Goal: Task Accomplishment & Management: Use online tool/utility

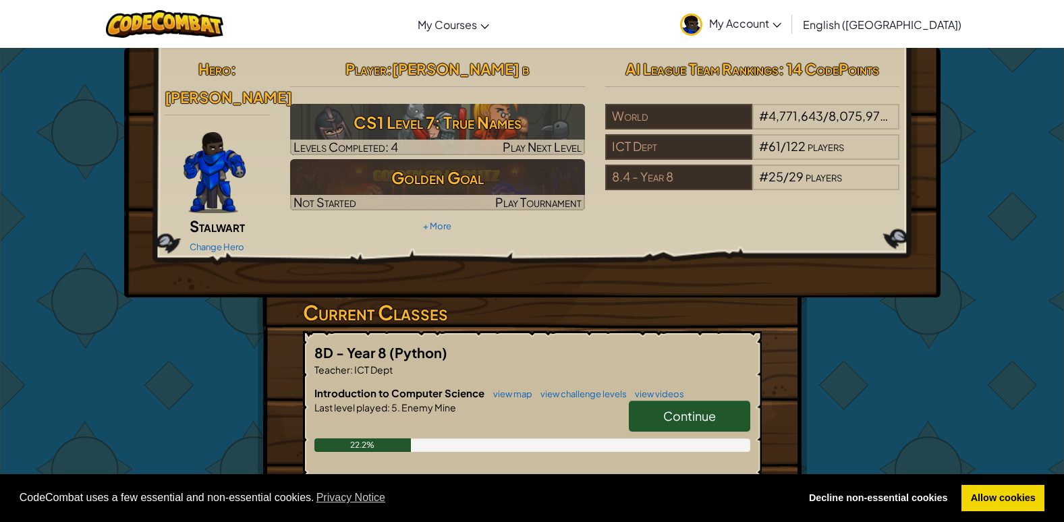
click at [683, 408] on span "Continue" at bounding box center [689, 416] width 53 height 16
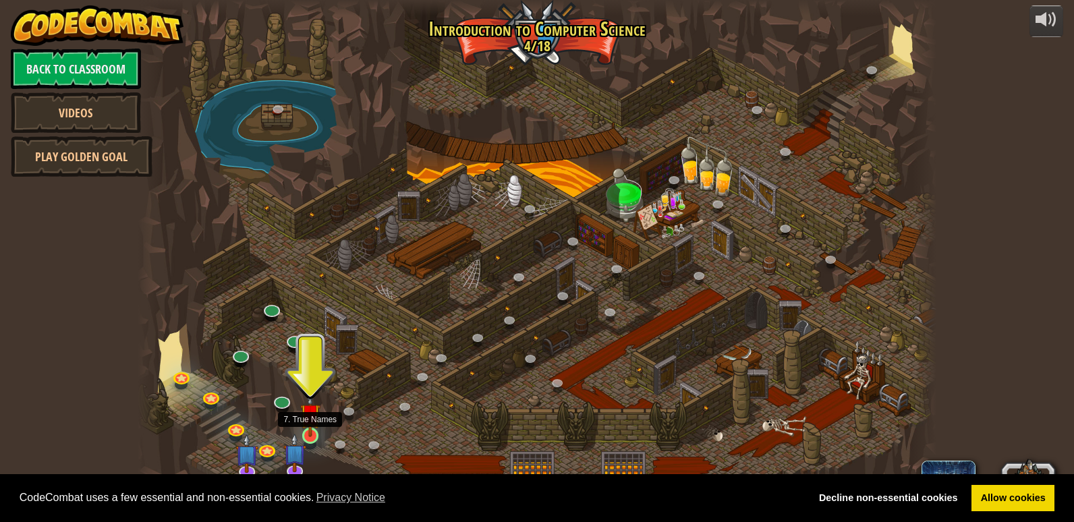
click at [309, 437] on div at bounding box center [310, 436] width 16 height 16
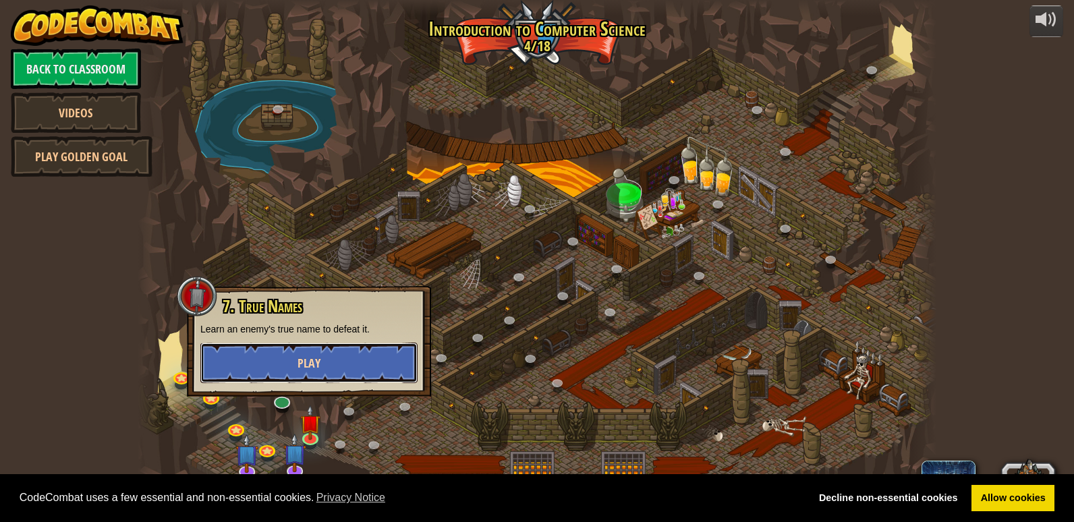
click at [320, 355] on button "Play" at bounding box center [308, 363] width 217 height 40
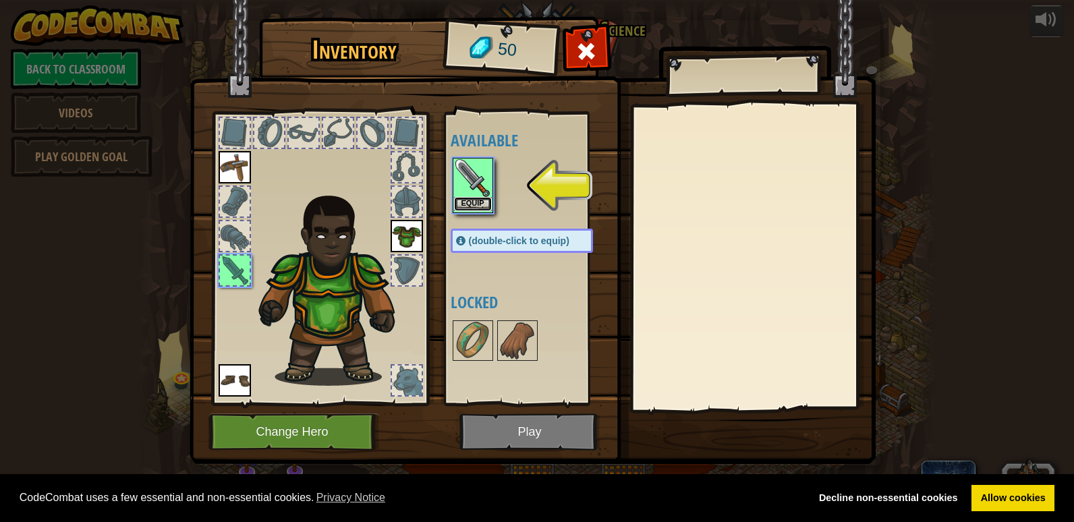
click at [457, 204] on button "Equip" at bounding box center [473, 204] width 38 height 14
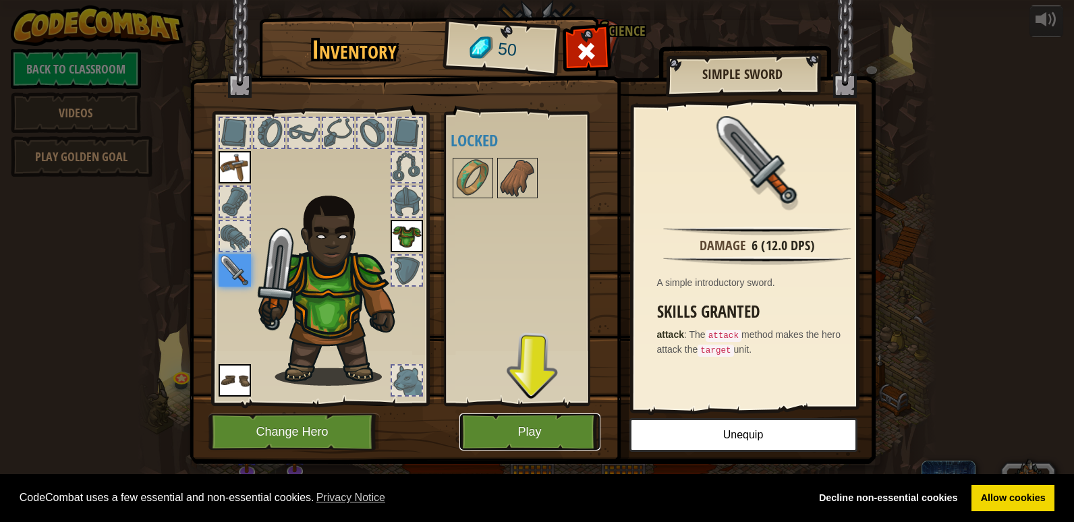
click at [539, 415] on button "Play" at bounding box center [529, 431] width 141 height 37
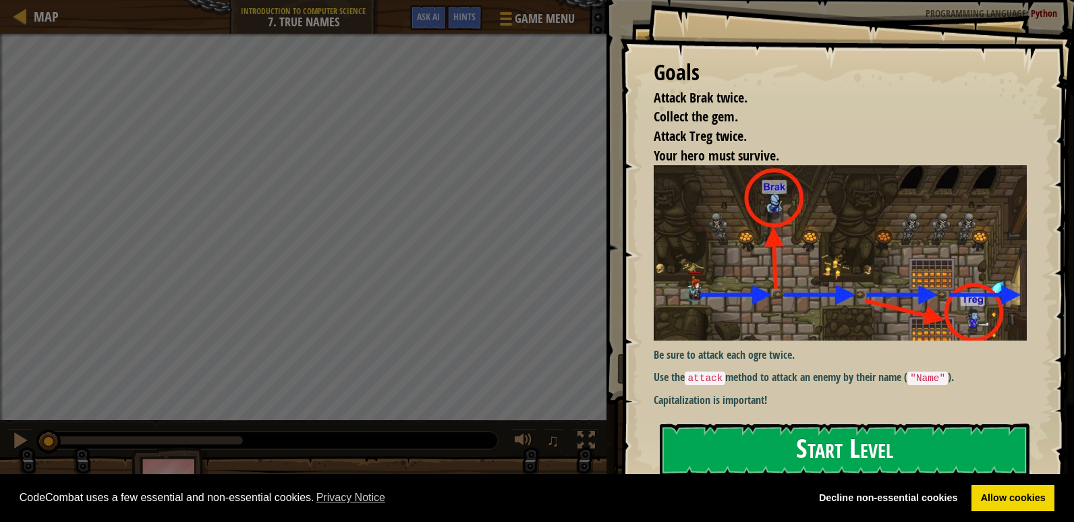
click at [806, 450] on button "Start Level" at bounding box center [845, 450] width 370 height 53
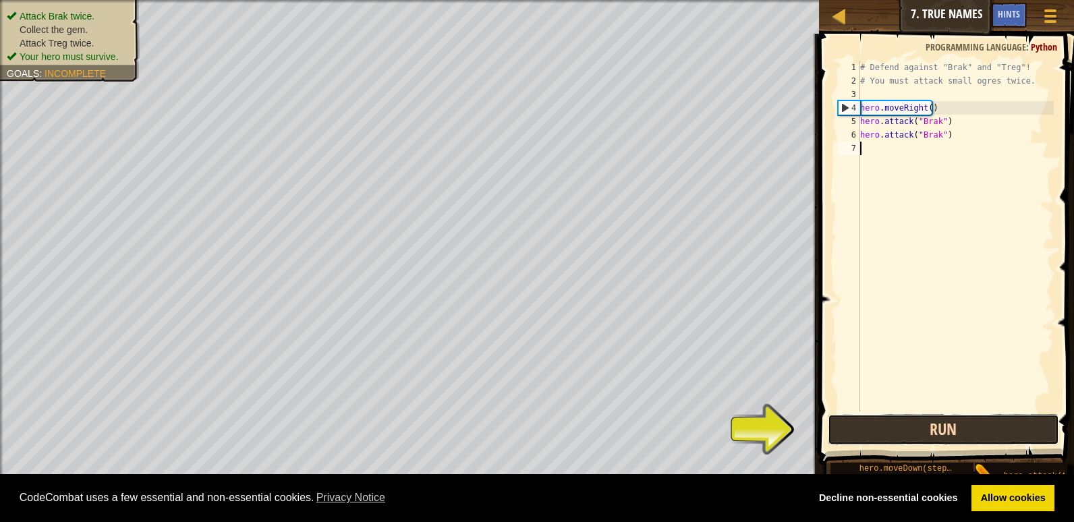
click at [992, 426] on button "Run" at bounding box center [943, 429] width 231 height 31
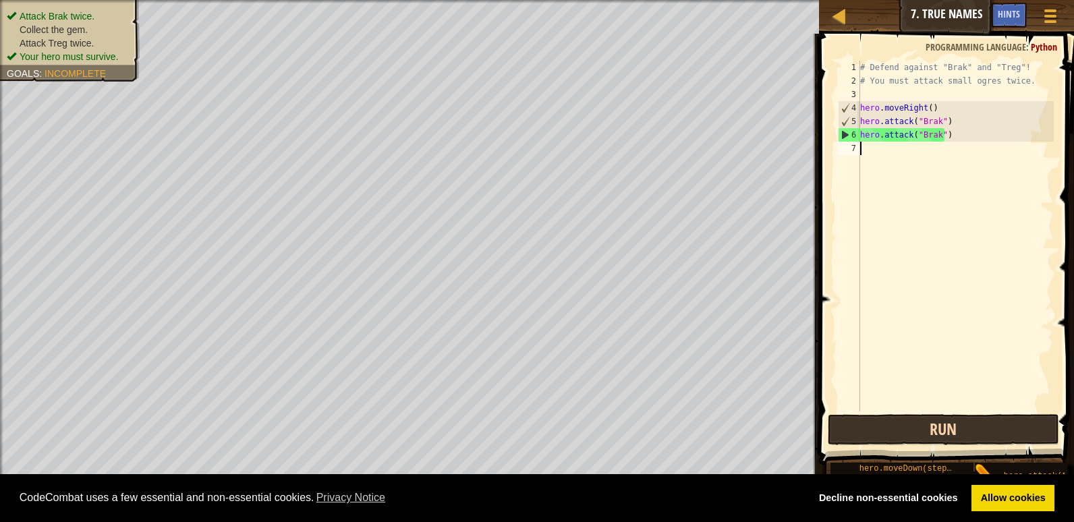
scroll to position [6, 0]
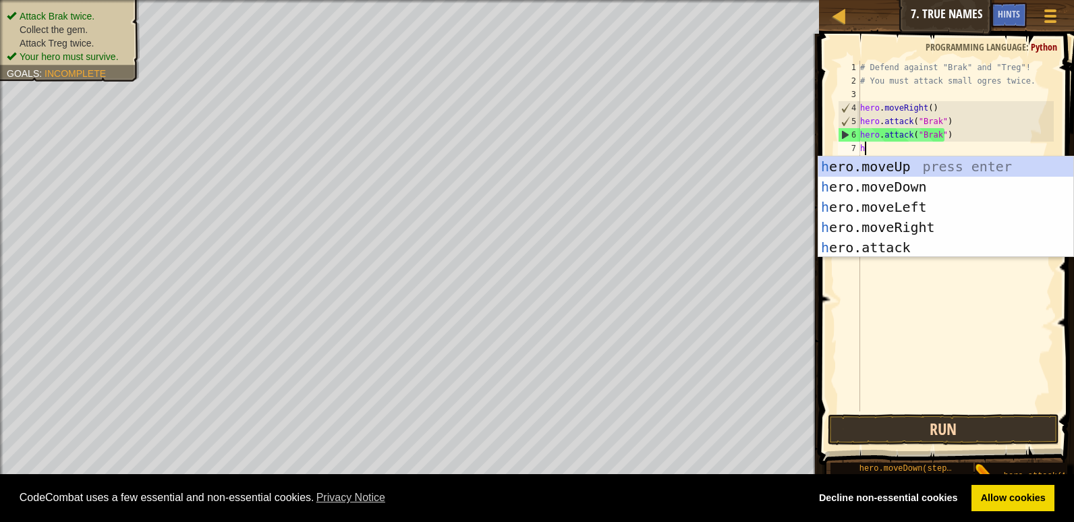
type textarea "he"
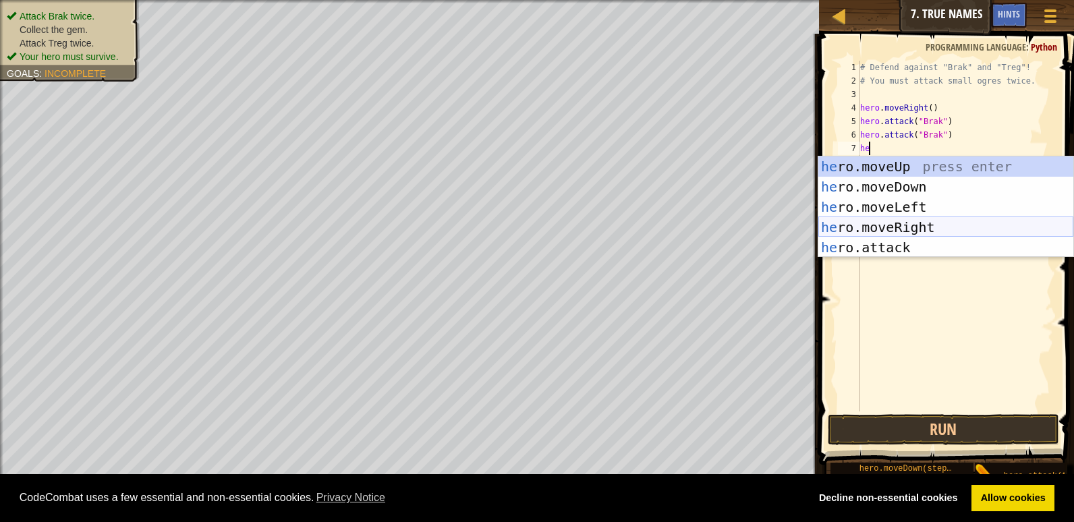
click at [877, 229] on div "he ro.moveUp press enter he ro.moveDown press enter he ro.moveLeft press enter …" at bounding box center [945, 227] width 255 height 142
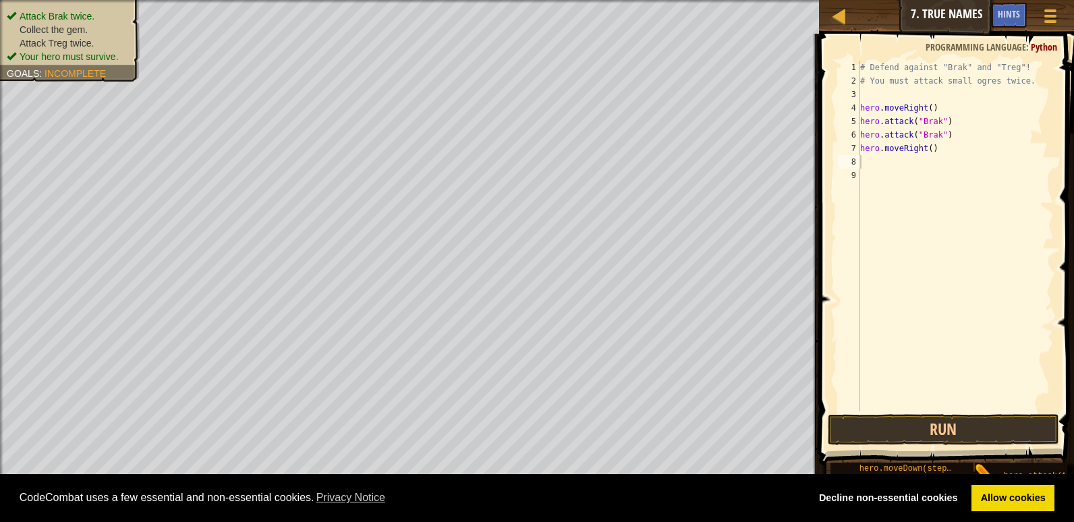
click at [966, 413] on span at bounding box center [948, 230] width 266 height 471
click at [966, 422] on button "Run" at bounding box center [943, 429] width 231 height 31
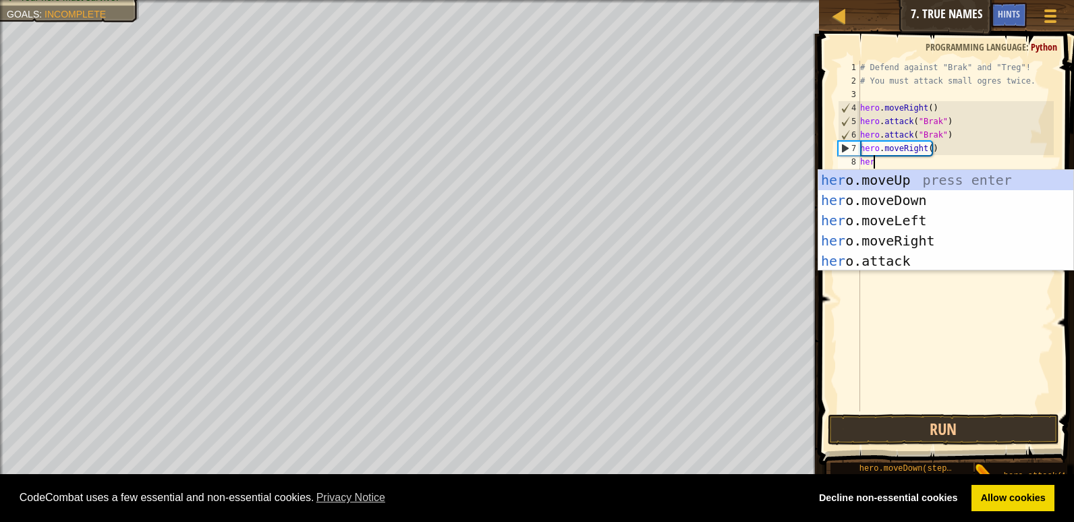
scroll to position [6, 1]
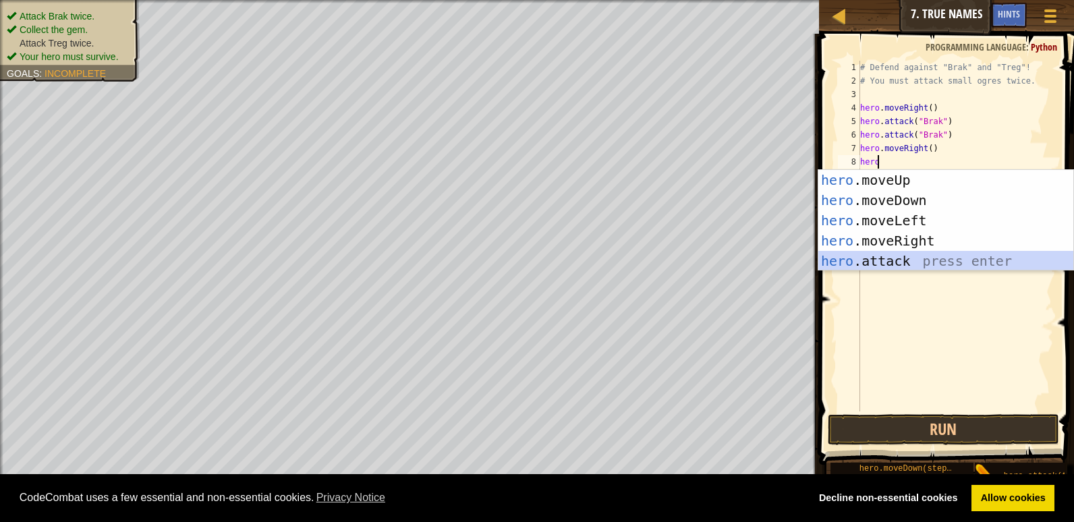
click at [890, 256] on div "hero .moveUp press enter hero .moveDown press enter hero .moveLeft press enter …" at bounding box center [945, 241] width 255 height 142
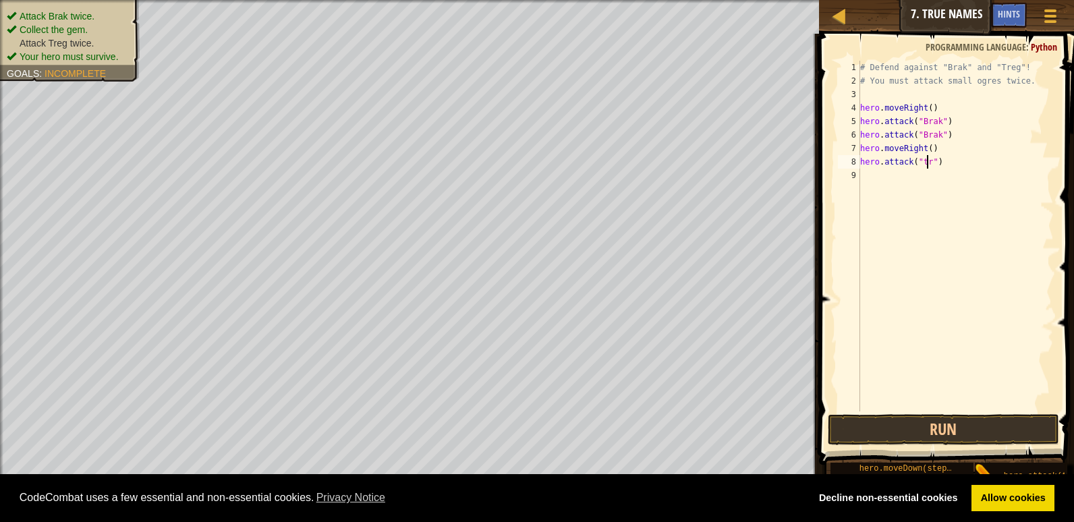
scroll to position [6, 6]
click at [882, 418] on button "Run" at bounding box center [943, 429] width 231 height 31
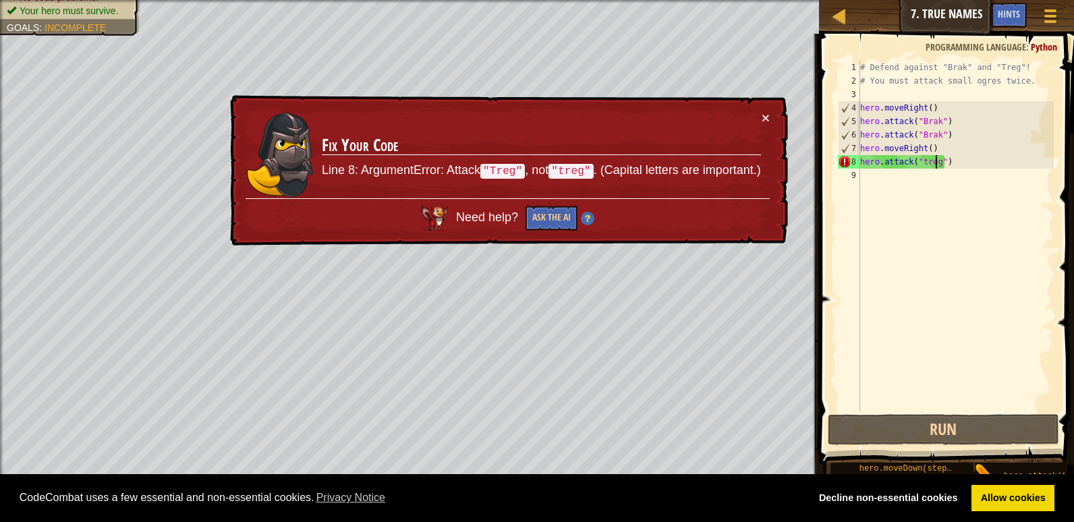
click at [920, 159] on div "# Defend against "Brak" and "Treg"! # You must attack small ogres twice. hero .…" at bounding box center [955, 250] width 196 height 378
click at [922, 165] on div "# Defend against "Brak" and "Treg"! # You must attack small ogres twice. hero .…" at bounding box center [955, 250] width 196 height 378
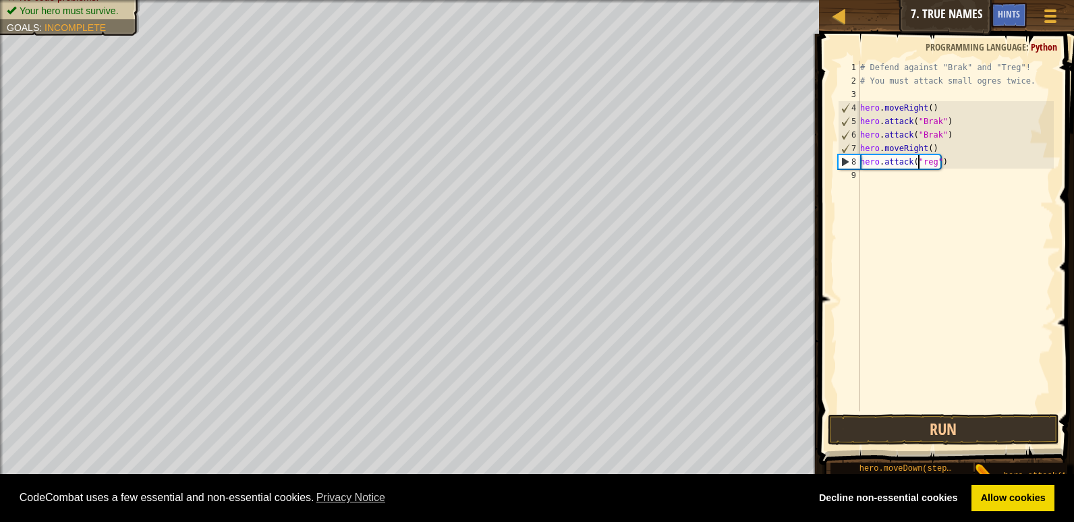
scroll to position [6, 5]
type textarea "hero.attack("Treg")"
click at [910, 430] on button "Run" at bounding box center [943, 429] width 231 height 31
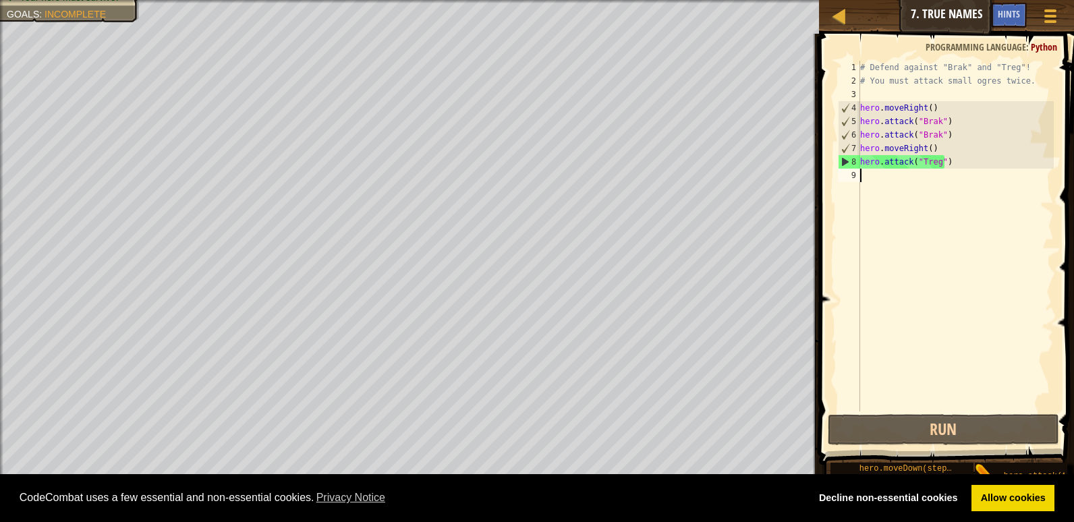
click at [865, 169] on div "# Defend against "Brak" and "Treg"! # You must attack small ogres twice. hero .…" at bounding box center [955, 250] width 196 height 378
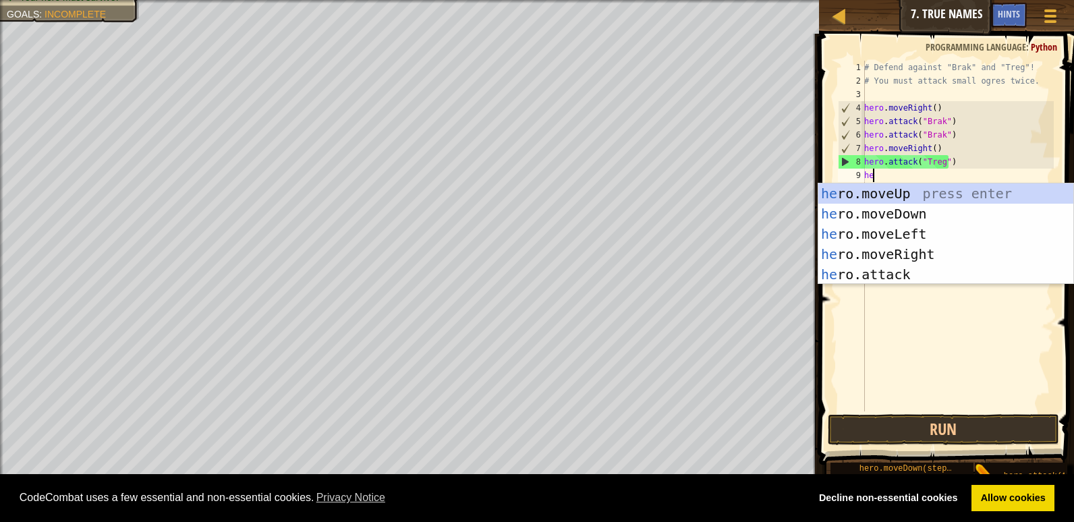
scroll to position [6, 1]
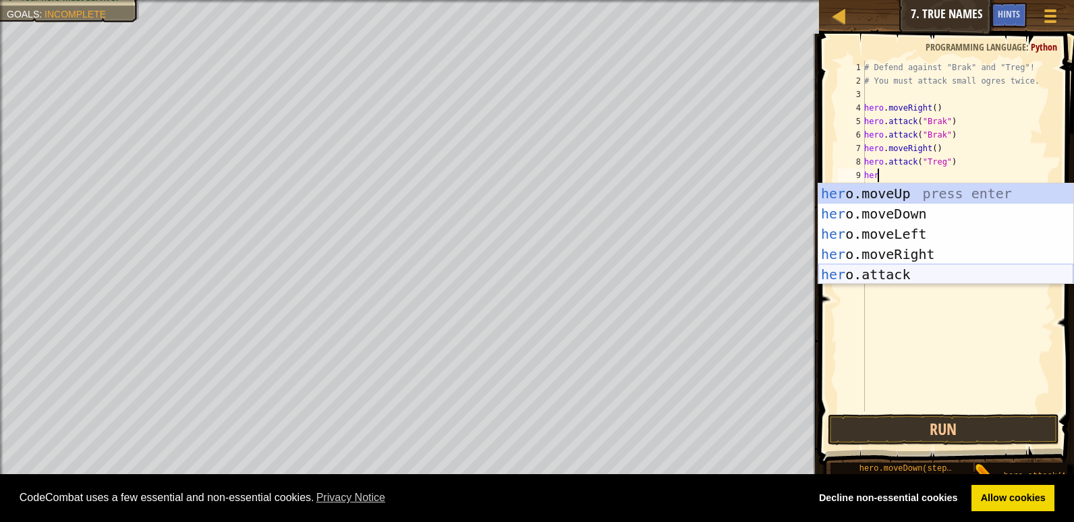
click at [900, 280] on div "her o.moveUp press enter her o.moveDown press enter her o.moveLeft press enter …" at bounding box center [945, 254] width 255 height 142
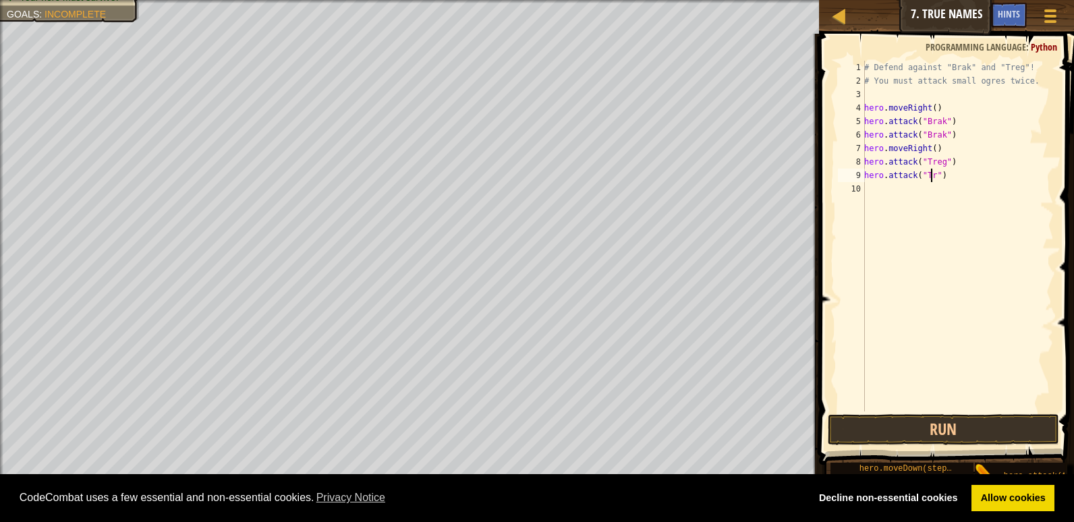
scroll to position [6, 6]
type textarea "hero.attack("Treg")"
click at [884, 419] on button "Run" at bounding box center [943, 429] width 231 height 31
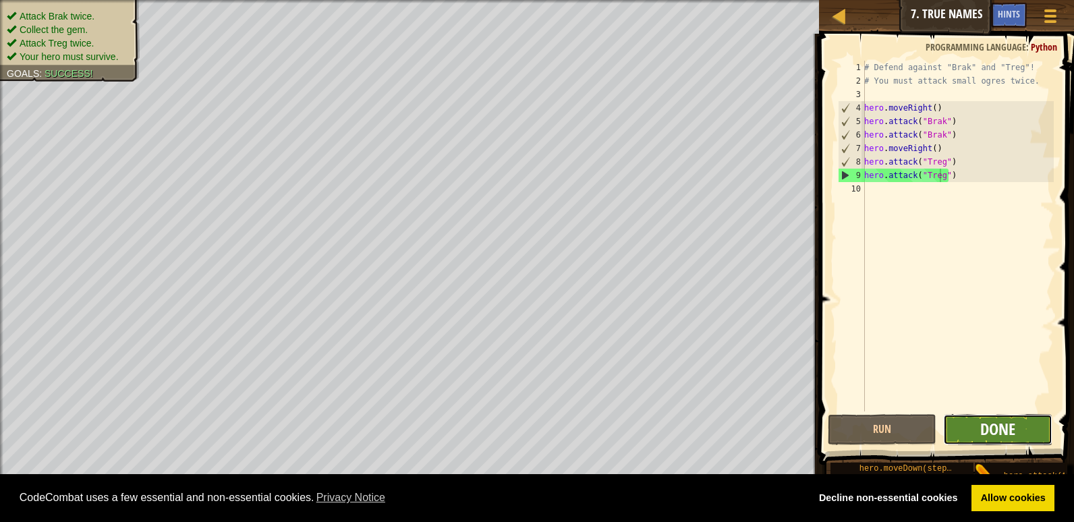
click at [995, 424] on span "Done" at bounding box center [997, 429] width 35 height 22
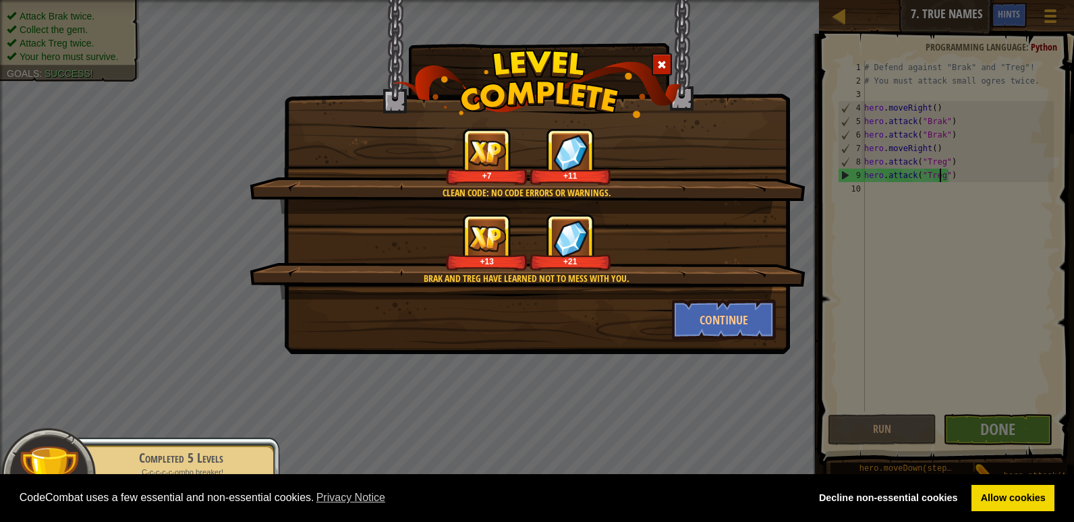
click at [857, 405] on div "Clean code: no code errors or warnings. +7 +11 [PERSON_NAME] and [PERSON_NAME] …" at bounding box center [537, 261] width 1074 height 522
click at [734, 326] on button "Continue" at bounding box center [724, 319] width 105 height 40
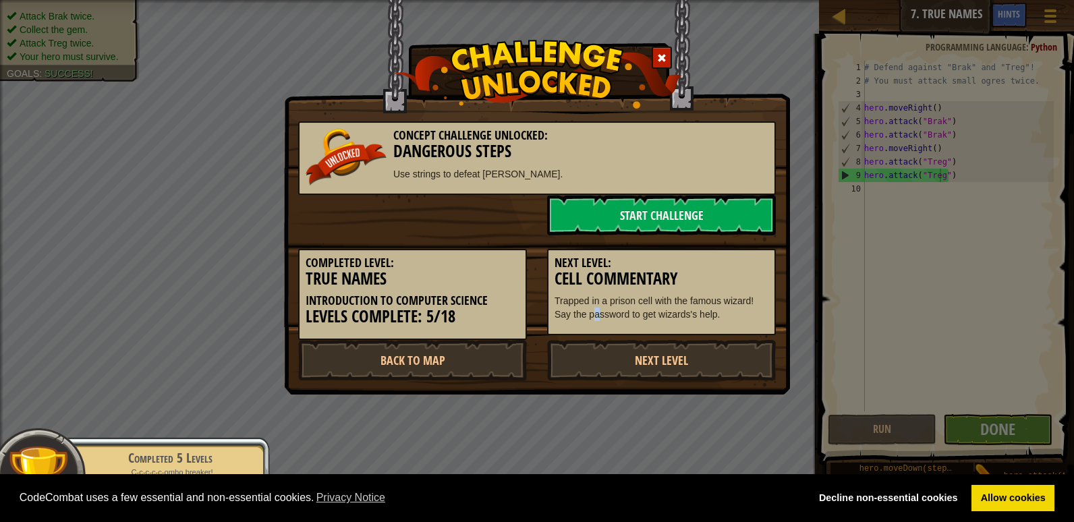
click at [598, 337] on div "Completed Level: True Names Introduction to Computer Science Levels Complete: 5…" at bounding box center [537, 287] width 498 height 105
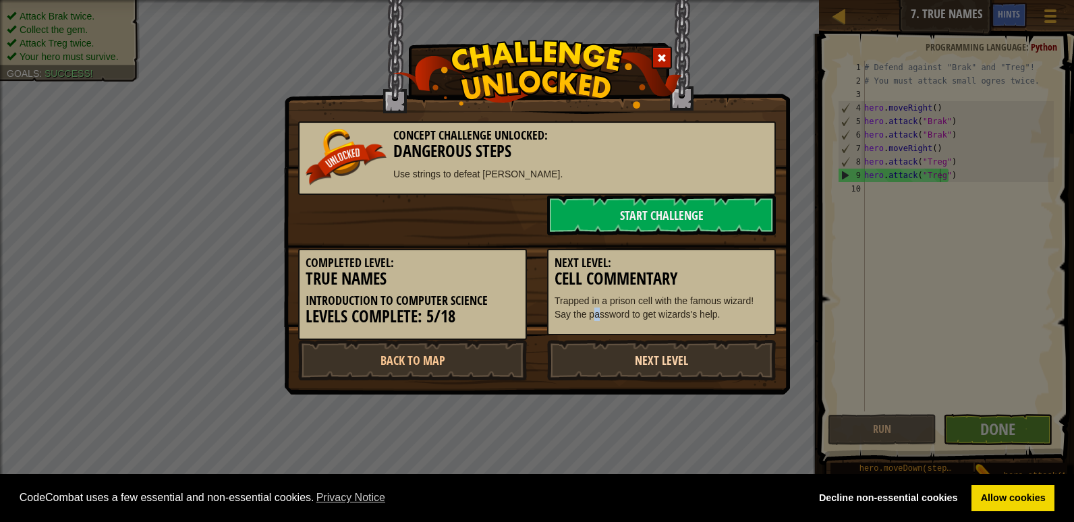
drag, startPoint x: 598, startPoint y: 337, endPoint x: 599, endPoint y: 347, distance: 10.1
click at [599, 347] on link "Next Level" at bounding box center [661, 360] width 229 height 40
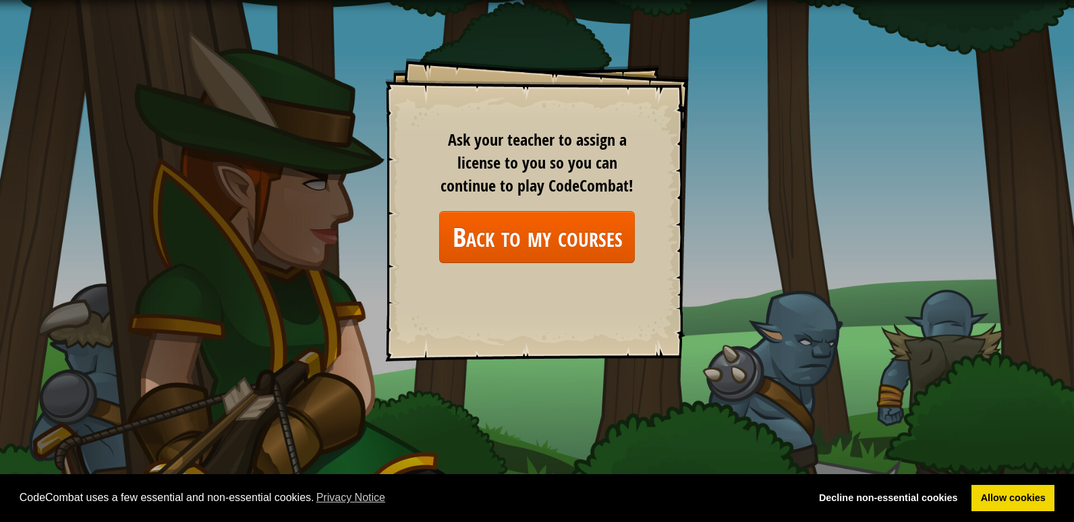
click at [190, 154] on div "Goals Start Level Error loading from server. Try refreshing the page. You'll ne…" at bounding box center [537, 261] width 1074 height 522
